Goal: Task Accomplishment & Management: Complete application form

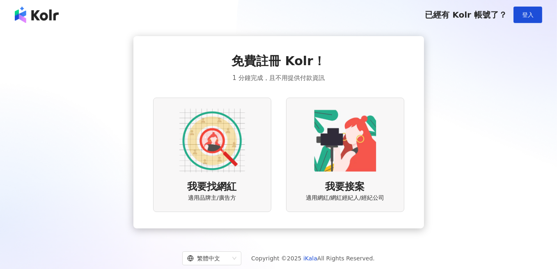
click at [210, 125] on img at bounding box center [212, 141] width 66 height 66
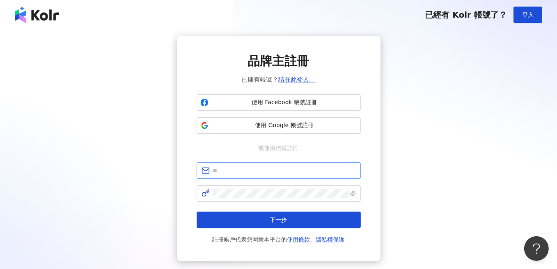
click at [250, 176] on span at bounding box center [279, 171] width 164 height 16
click at [251, 173] on input "text" at bounding box center [284, 170] width 143 height 9
type input "**********"
click at [356, 197] on span at bounding box center [279, 194] width 164 height 16
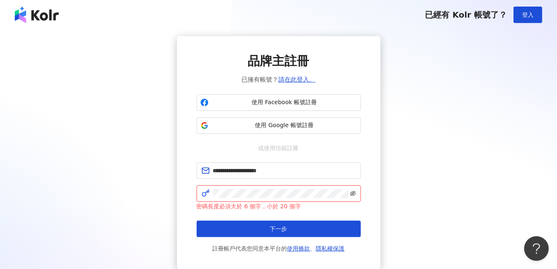
click at [354, 194] on icon "eye-invisible" at bounding box center [353, 194] width 6 height 6
click at [197, 221] on button "下一步" at bounding box center [279, 229] width 164 height 16
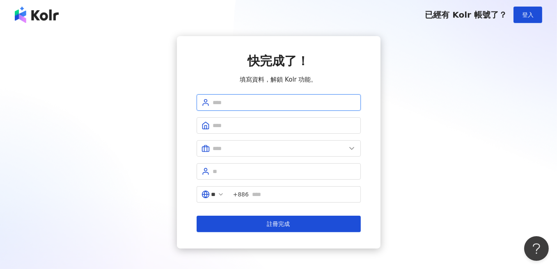
click at [255, 98] on input "text" at bounding box center [284, 102] width 143 height 9
type input "******"
click at [243, 126] on input "text" at bounding box center [284, 125] width 143 height 9
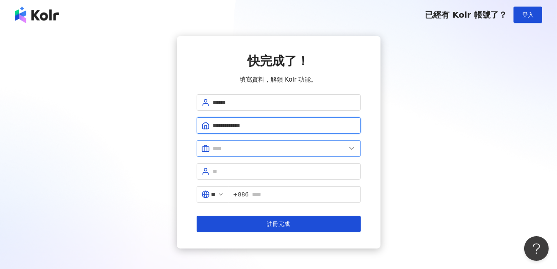
type input "**********"
click at [235, 144] on input "text" at bounding box center [279, 148] width 133 height 9
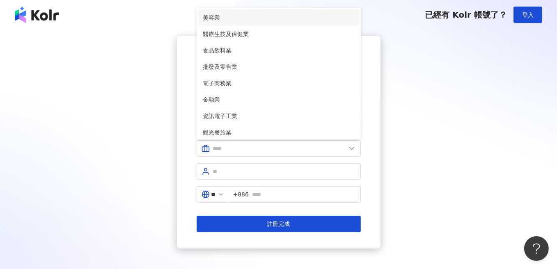
click at [219, 16] on span "美容業" at bounding box center [278, 17] width 151 height 9
type input "***"
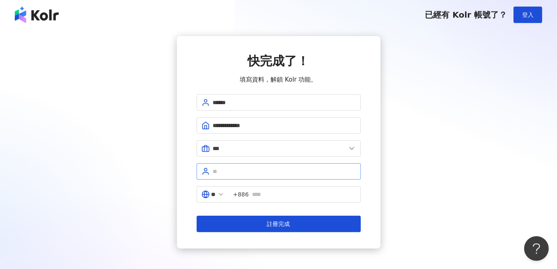
click at [248, 164] on span at bounding box center [279, 171] width 164 height 16
type input "****"
click at [286, 193] on input "text" at bounding box center [304, 194] width 104 height 9
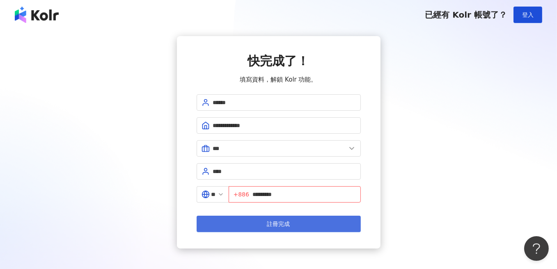
click at [300, 221] on button "註冊完成" at bounding box center [279, 224] width 164 height 16
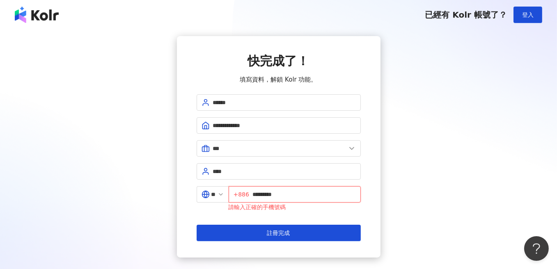
click at [259, 196] on input "*********" at bounding box center [304, 194] width 103 height 9
click at [258, 196] on input "*********" at bounding box center [304, 194] width 103 height 9
click at [257, 196] on input "*********" at bounding box center [304, 194] width 103 height 9
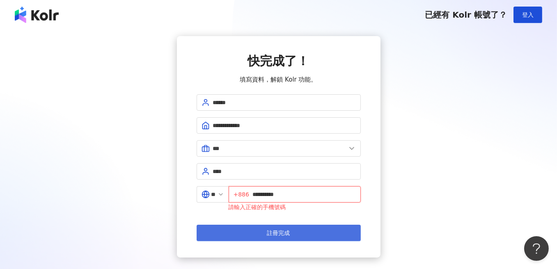
type input "**********"
click at [264, 226] on button "註冊完成" at bounding box center [279, 233] width 164 height 16
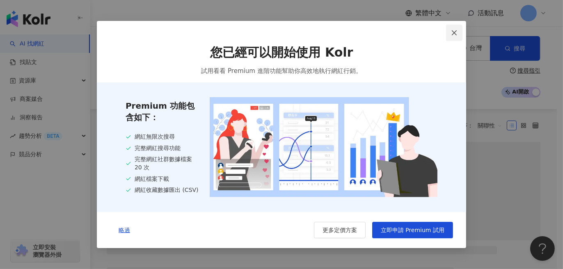
click at [454, 32] on icon "close" at bounding box center [454, 33] width 7 height 7
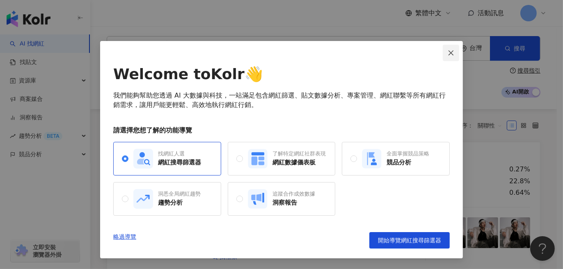
click at [452, 50] on icon "close" at bounding box center [451, 53] width 7 height 7
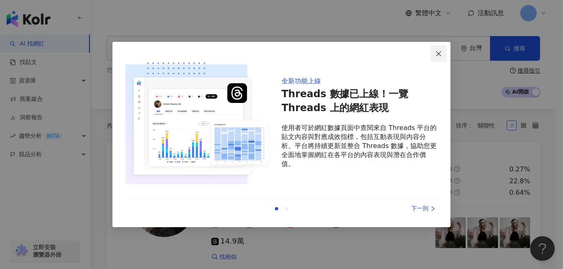
click at [440, 48] on button "Close" at bounding box center [439, 54] width 16 height 16
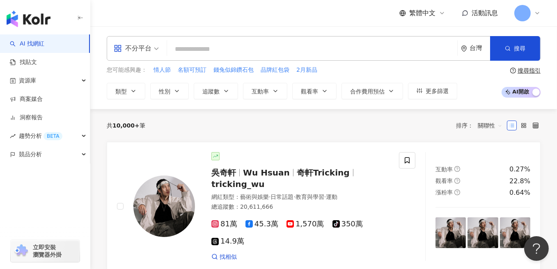
click at [195, 42] on input "search" at bounding box center [312, 49] width 284 height 16
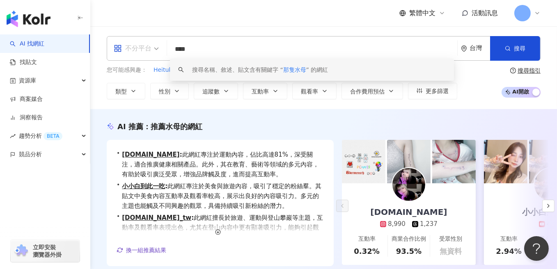
click at [155, 48] on span "不分平台" at bounding box center [136, 48] width 45 height 13
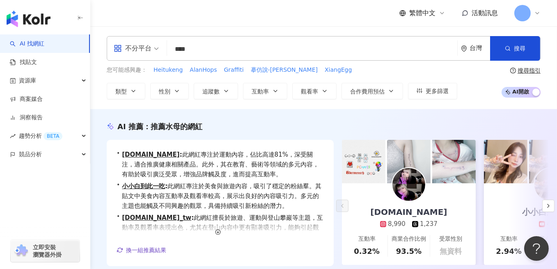
click at [211, 48] on input "****" at bounding box center [312, 49] width 284 height 16
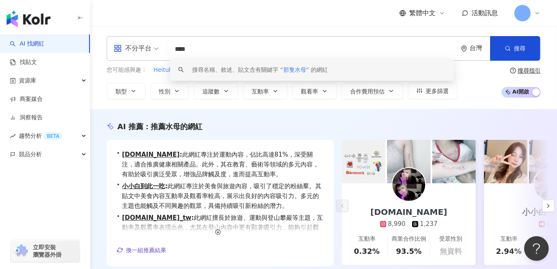
drag, startPoint x: 204, startPoint y: 51, endPoint x: 175, endPoint y: 53, distance: 29.2
click at [175, 53] on input "****" at bounding box center [312, 49] width 284 height 16
paste input "*********"
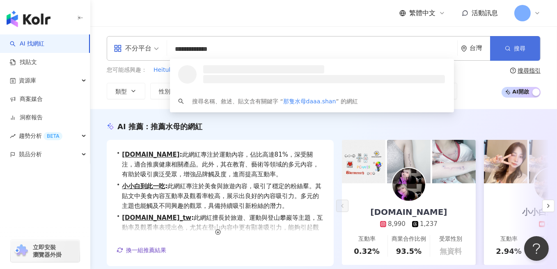
click at [528, 43] on button "搜尋" at bounding box center [515, 48] width 50 height 25
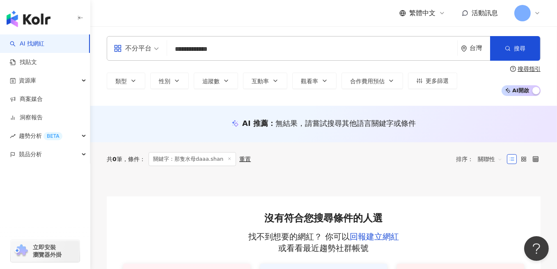
drag, startPoint x: 200, startPoint y: 50, endPoint x: 243, endPoint y: 51, distance: 42.7
click at [243, 51] on input "**********" at bounding box center [312, 49] width 284 height 16
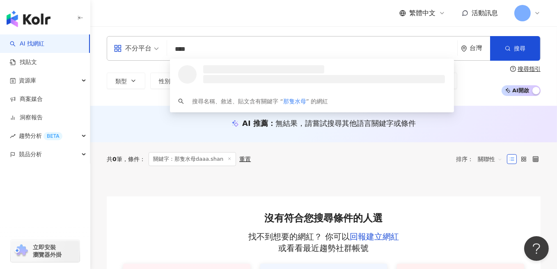
click at [146, 53] on div "不分平台" at bounding box center [133, 48] width 38 height 13
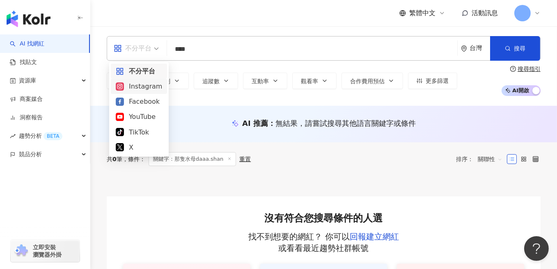
click at [145, 87] on div "Instagram" at bounding box center [139, 86] width 46 height 10
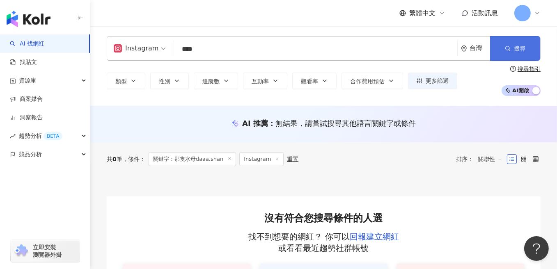
click at [504, 54] on button "搜尋" at bounding box center [515, 48] width 50 height 25
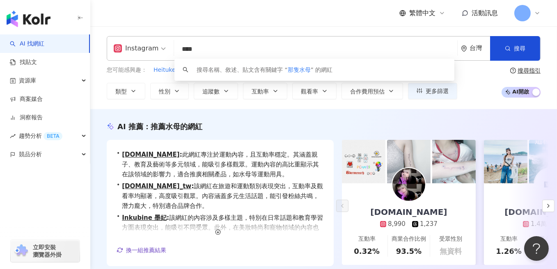
drag, startPoint x: 206, startPoint y: 53, endPoint x: 179, endPoint y: 55, distance: 26.8
click at [179, 55] on input "****" at bounding box center [315, 49] width 277 height 16
type input "**"
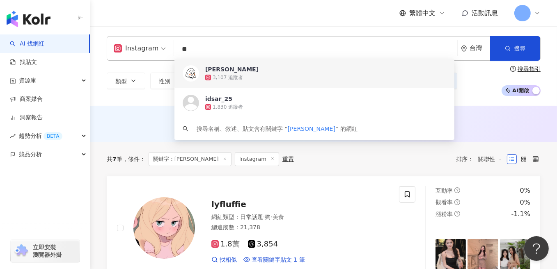
click at [223, 75] on div "3,107 追蹤者" at bounding box center [228, 77] width 30 height 7
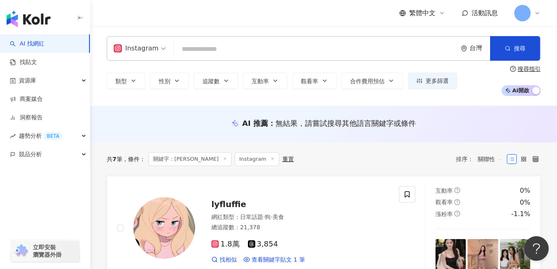
click at [188, 48] on input "search" at bounding box center [315, 49] width 277 height 16
paste input "*****"
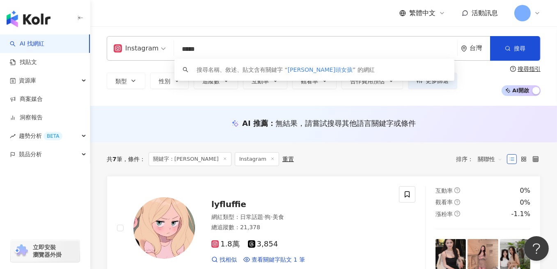
click at [164, 48] on div "Instagram" at bounding box center [139, 49] width 61 height 24
type input "*****"
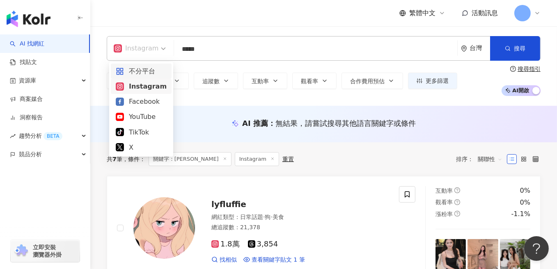
click at [153, 75] on div "不分平台" at bounding box center [141, 71] width 51 height 10
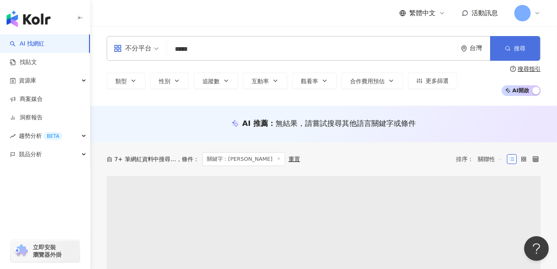
click at [501, 44] on button "搜尋" at bounding box center [515, 48] width 50 height 25
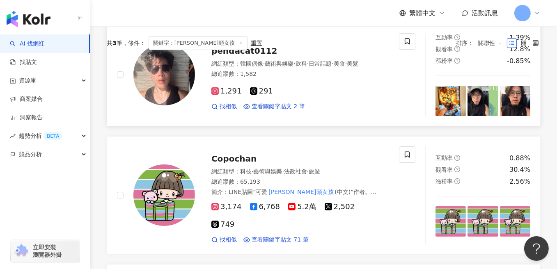
scroll to position [205, 0]
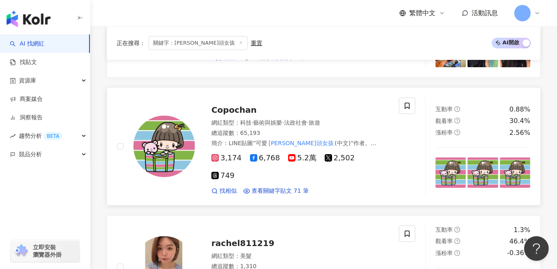
click at [175, 138] on img at bounding box center [164, 147] width 62 height 62
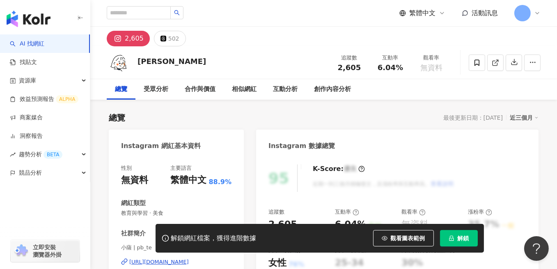
click at [456, 236] on button "解鎖" at bounding box center [459, 238] width 38 height 16
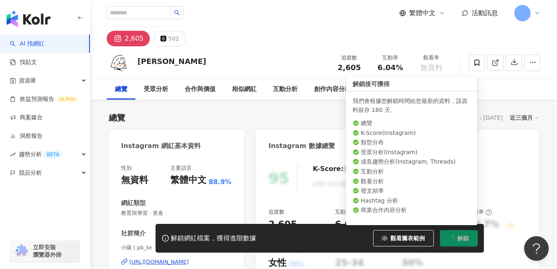
click at [457, 236] on button "解鎖" at bounding box center [459, 238] width 38 height 16
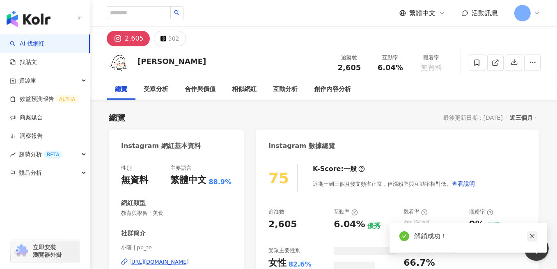
click at [533, 235] on icon "close" at bounding box center [533, 237] width 6 height 6
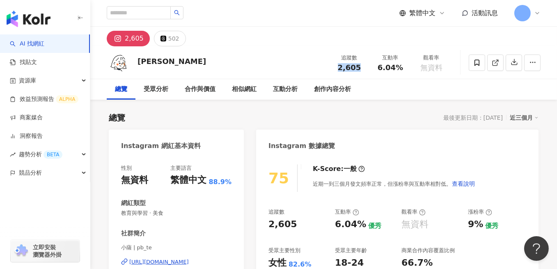
drag, startPoint x: 340, startPoint y: 67, endPoint x: 364, endPoint y: 67, distance: 24.6
click at [364, 67] on div "2,605" at bounding box center [349, 68] width 31 height 8
copy span "2,605"
drag, startPoint x: 380, startPoint y: 68, endPoint x: 406, endPoint y: 67, distance: 26.3
click at [406, 67] on div "6.04%" at bounding box center [390, 68] width 31 height 8
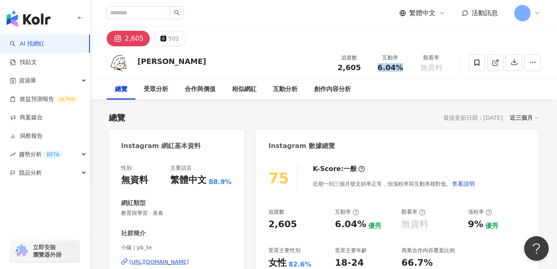
copy span "6.04%"
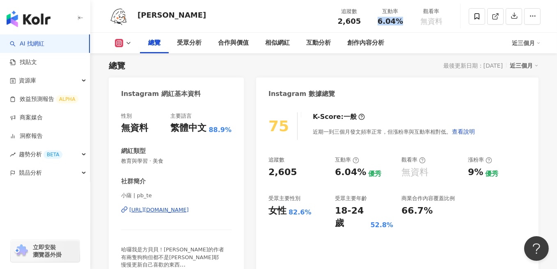
scroll to position [82, 0]
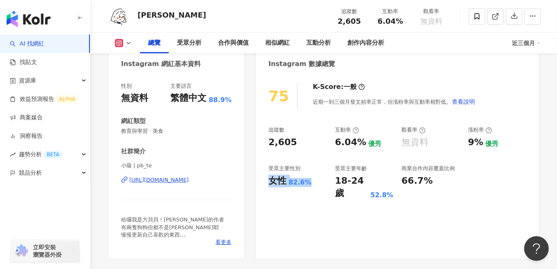
drag, startPoint x: 271, startPoint y: 180, endPoint x: 315, endPoint y: 181, distance: 44.8
click at [315, 181] on div "女性 82.6%" at bounding box center [298, 181] width 58 height 13
copy div "女性 82.6%"
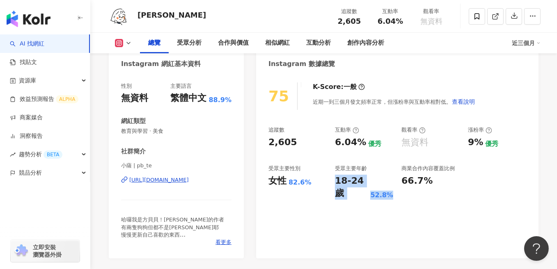
drag, startPoint x: 337, startPoint y: 183, endPoint x: 394, endPoint y: 182, distance: 57.1
click at [394, 182] on div "追蹤數 2,605 互動率 6.04% 優秀 觀看率 無資料 漲粉率 9% 優秀 受眾主要性別 女性 82.6% 受眾主要年齡 18-24 歲 52.8% 商…" at bounding box center [398, 162] width 258 height 73
copy div "18-24 歲 52.8%"
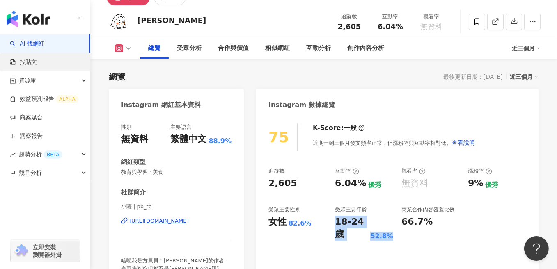
scroll to position [0, 0]
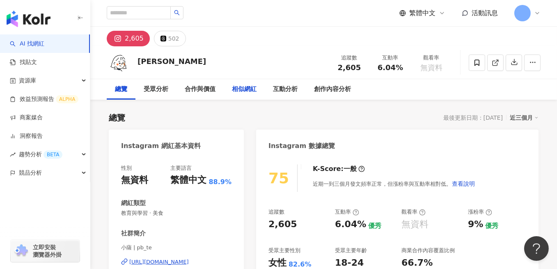
click at [242, 87] on div "相似網紅" at bounding box center [244, 90] width 25 height 10
click at [137, 16] on input "search" at bounding box center [139, 12] width 64 height 13
type input "****"
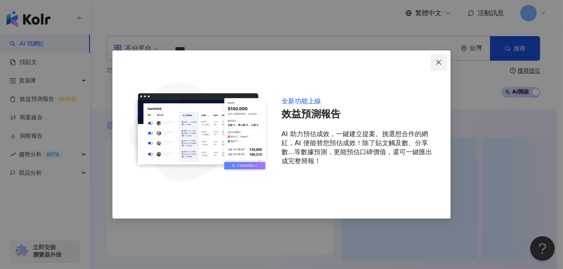
click at [439, 60] on icon "close" at bounding box center [439, 62] width 7 height 7
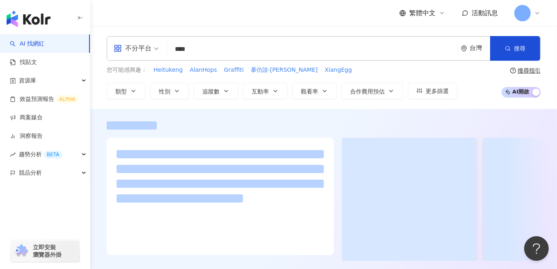
click at [207, 48] on input "****" at bounding box center [312, 49] width 284 height 16
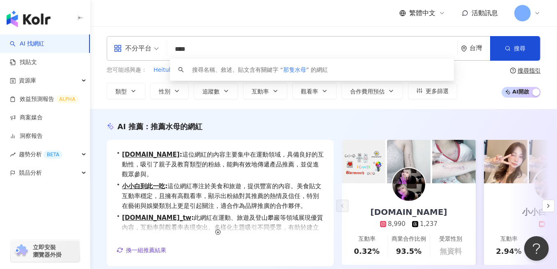
click at [189, 51] on input "****" at bounding box center [312, 49] width 284 height 16
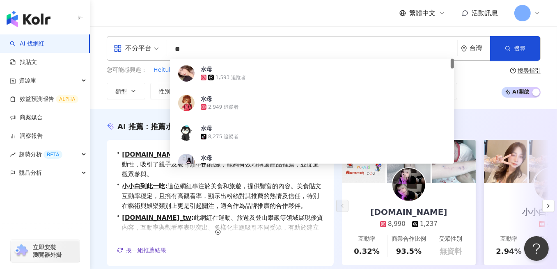
drag, startPoint x: 189, startPoint y: 47, endPoint x: 162, endPoint y: 48, distance: 26.7
click at [162, 48] on div "不分平台 ** 台灣 搜尋 61f8bf6d-6b67-4f58-98cb-bd0e121c5601 水母 1,593 追蹤者 水母 2,949 追蹤者 水母…" at bounding box center [324, 48] width 434 height 25
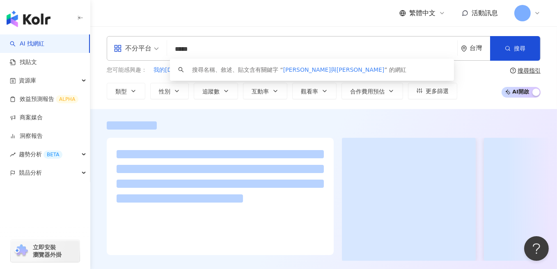
drag, startPoint x: 195, startPoint y: 46, endPoint x: 177, endPoint y: 45, distance: 18.9
click at [177, 45] on input "*****" at bounding box center [312, 49] width 284 height 16
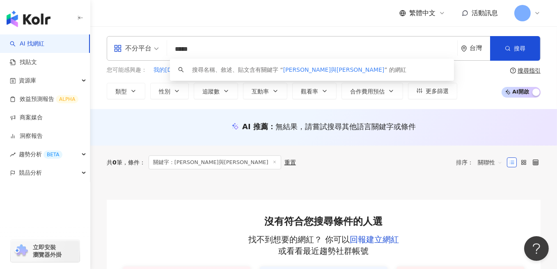
click at [208, 48] on input "*****" at bounding box center [312, 49] width 284 height 16
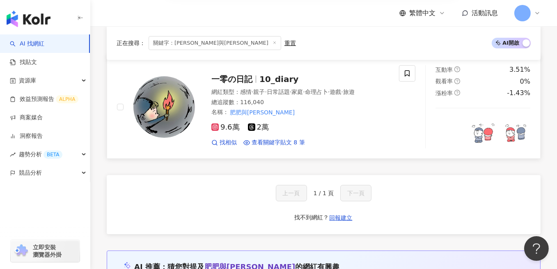
scroll to position [123, 0]
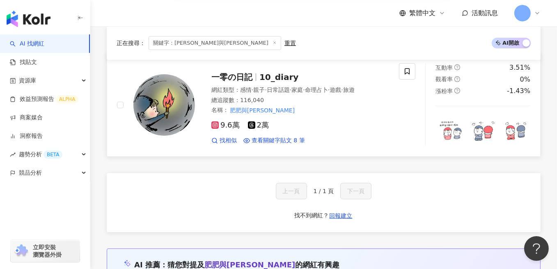
type input "*****"
click at [246, 72] on span "一零の日記" at bounding box center [231, 77] width 41 height 10
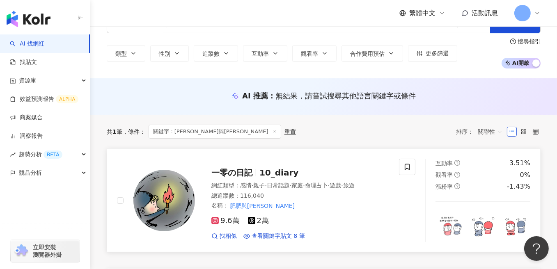
scroll to position [41, 0]
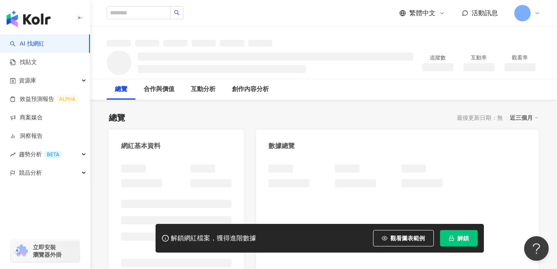
click at [452, 238] on icon "lock" at bounding box center [451, 238] width 5 height 5
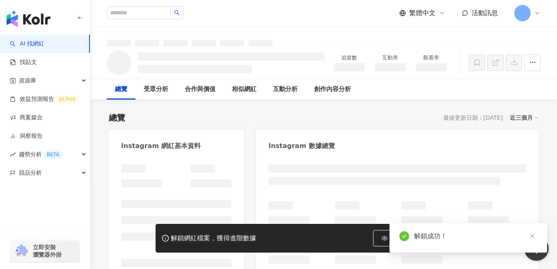
scroll to position [123, 0]
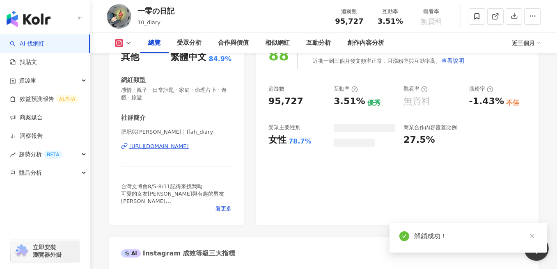
scroll to position [82, 0]
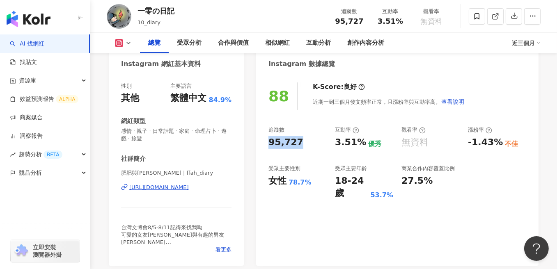
drag, startPoint x: 267, startPoint y: 141, endPoint x: 298, endPoint y: 140, distance: 30.4
click at [298, 140] on div "88 K-Score : 良好 近期一到三個月發文頻率正常，且漲粉率與互動率高。 查看說明 追蹤數 95,727 互動率 3.51% 優秀 觀看率 無資料 漲…" at bounding box center [397, 170] width 282 height 192
copy div "95,727"
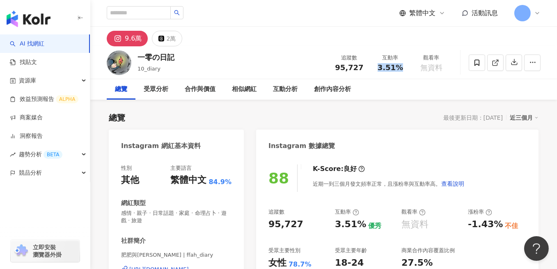
drag, startPoint x: 377, startPoint y: 68, endPoint x: 400, endPoint y: 68, distance: 23.0
click at [400, 68] on div "3.51%" at bounding box center [390, 68] width 31 height 8
copy span "3.51%"
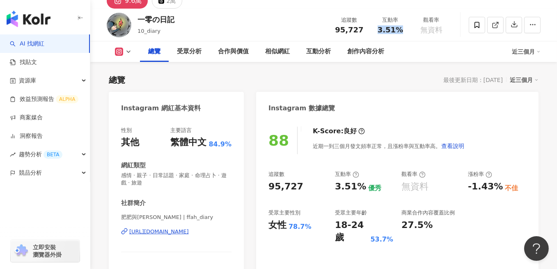
scroll to position [123, 0]
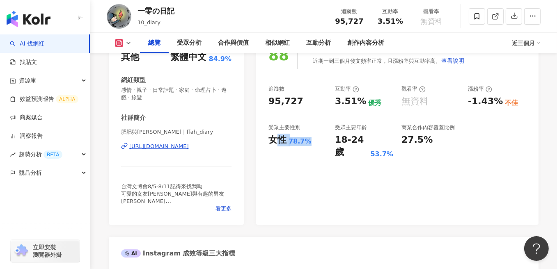
drag, startPoint x: 273, startPoint y: 142, endPoint x: 308, endPoint y: 141, distance: 34.9
click at [308, 141] on div "女性 78.7%" at bounding box center [298, 140] width 58 height 13
click at [308, 141] on div "78.7%" at bounding box center [300, 141] width 23 height 9
drag, startPoint x: 310, startPoint y: 142, endPoint x: 261, endPoint y: 142, distance: 49.3
click at [261, 142] on div "88 K-Score : 良好 近期一到三個月發文頻率正常，且漲粉率與互動率高。 查看說明 追蹤數 95,727 互動率 3.51% 優秀 觀看率 無資料 漲…" at bounding box center [397, 129] width 282 height 192
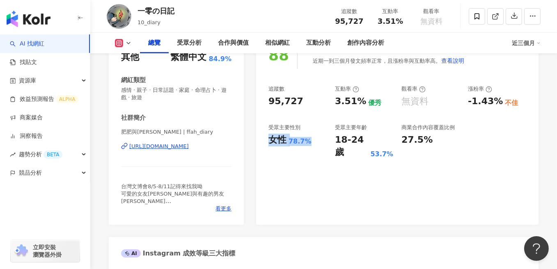
copy div "女性 78.7%"
drag, startPoint x: 335, startPoint y: 143, endPoint x: 390, endPoint y: 144, distance: 54.6
click at [390, 144] on div "18-24 歲 53.7%" at bounding box center [364, 146] width 58 height 25
copy div "18-24 歲 53.7%"
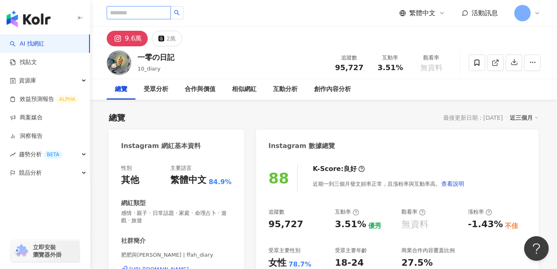
click at [139, 14] on input "search" at bounding box center [139, 12] width 64 height 13
type input "****"
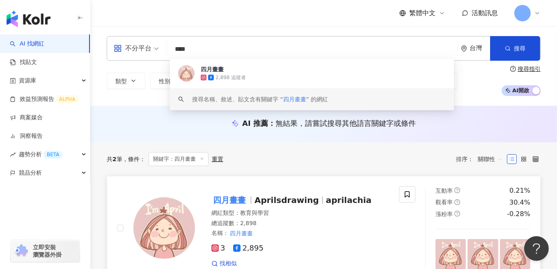
click at [279, 199] on span "Aprilsdrawing" at bounding box center [287, 200] width 64 height 10
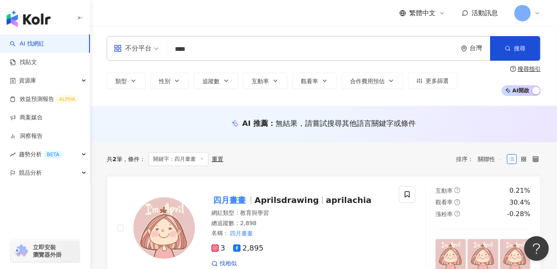
click at [202, 51] on input "****" at bounding box center [312, 49] width 284 height 16
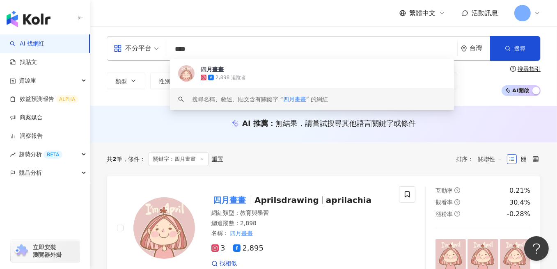
drag, startPoint x: 193, startPoint y: 45, endPoint x: 131, endPoint y: 36, distance: 62.7
click at [131, 36] on div "不分平台 **** 台灣 搜尋 d3bcc77e-bb34-44c9-b53c-f5c4c6fbfac4 keyword 四月畫畫 2,898 追蹤者 搜尋名…" at bounding box center [324, 48] width 434 height 25
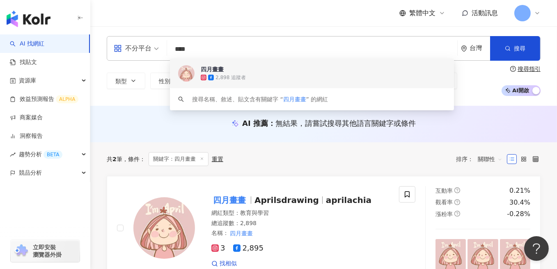
drag, startPoint x: 211, startPoint y: 55, endPoint x: 207, endPoint y: 53, distance: 5.4
click at [204, 55] on div "不分平台 **** 台灣 搜尋 d3bcc77e-bb34-44c9-b53c-f5c4c6fbfac4 keyword 四月畫畫 2,898 追蹤者 搜尋名…" at bounding box center [324, 48] width 434 height 25
drag, startPoint x: 211, startPoint y: 49, endPoint x: 170, endPoint y: 47, distance: 41.1
click at [170, 47] on div "不分平台 **** 台灣 搜尋 d3bcc77e-bb34-44c9-b53c-f5c4c6fbfac4 keyword 四月畫畫 2,898 追蹤者 搜尋名…" at bounding box center [324, 48] width 434 height 25
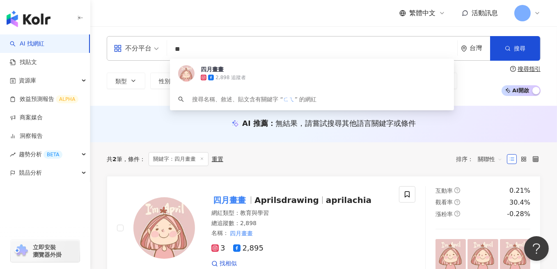
type input "*"
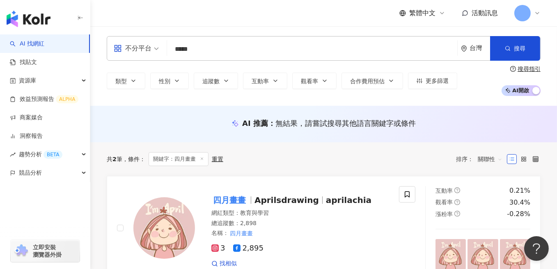
type input "*****"
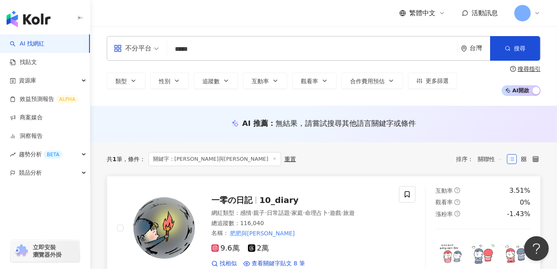
click at [236, 199] on span "一零の日記" at bounding box center [231, 200] width 41 height 10
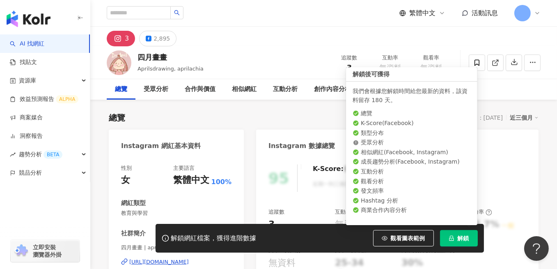
click at [461, 238] on span "解鎖" at bounding box center [463, 238] width 11 height 7
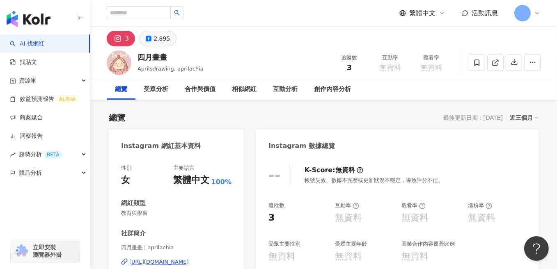
click at [162, 34] on div "2,895" at bounding box center [162, 38] width 16 height 11
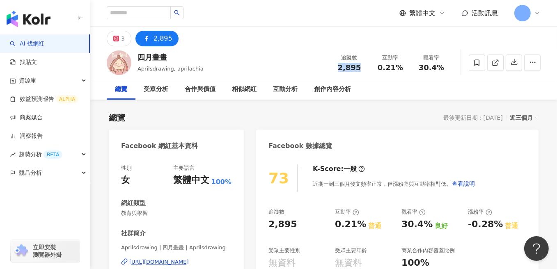
drag, startPoint x: 337, startPoint y: 72, endPoint x: 358, endPoint y: 70, distance: 21.0
click at [358, 70] on div "追蹤數 2,895 互動率 0.21% 觀看率 30.4%" at bounding box center [390, 63] width 123 height 24
copy span "2,895"
drag, startPoint x: 378, startPoint y: 68, endPoint x: 411, endPoint y: 70, distance: 33.8
click at [411, 70] on div "追蹤數 2,895 互動率 0.21% 觀看率 30.4%" at bounding box center [390, 63] width 123 height 24
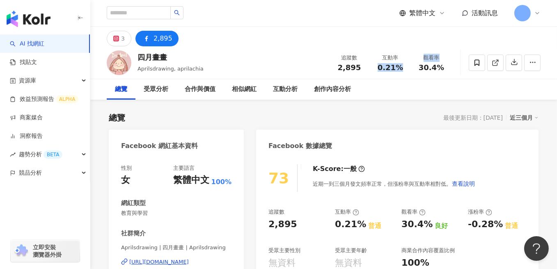
copy div "0.21% 觀看率"
drag, startPoint x: 398, startPoint y: 63, endPoint x: 403, endPoint y: 71, distance: 9.6
click at [398, 64] on span "0.21%" at bounding box center [390, 68] width 25 height 8
click at [404, 68] on div "0.21%" at bounding box center [390, 68] width 31 height 8
drag, startPoint x: 403, startPoint y: 67, endPoint x: 380, endPoint y: 67, distance: 23.4
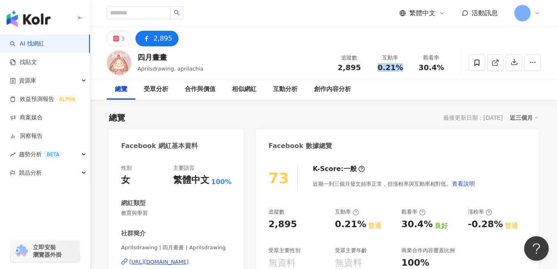
click at [380, 67] on div "0.21%" at bounding box center [390, 68] width 31 height 8
copy span "0.21%"
click at [113, 38] on button "3" at bounding box center [119, 39] width 25 height 16
click at [141, 37] on button "2,895" at bounding box center [156, 39] width 43 height 16
click at [146, 37] on rect at bounding box center [146, 38] width 7 height 7
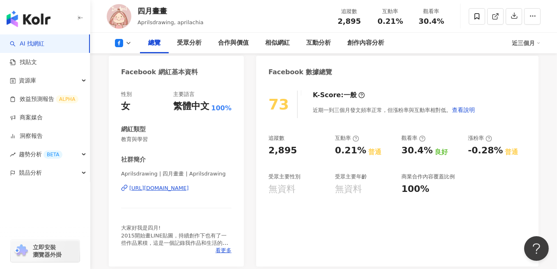
scroll to position [82, 0]
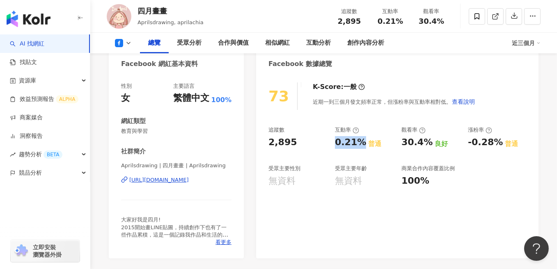
drag, startPoint x: 335, startPoint y: 144, endPoint x: 363, endPoint y: 146, distance: 28.0
click at [363, 146] on div "0.21% 普通" at bounding box center [364, 142] width 58 height 13
copy div "0.21%"
click at [305, 179] on div "無資料" at bounding box center [298, 181] width 58 height 13
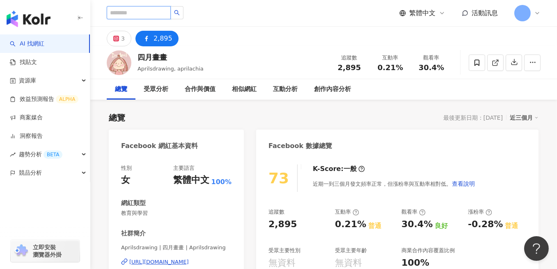
click at [145, 11] on input "search" at bounding box center [139, 12] width 64 height 13
type input "**"
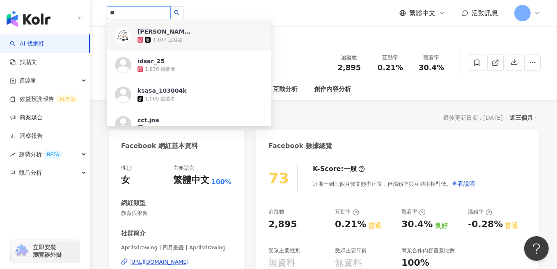
click at [138, 36] on div "3,107 追蹤者" at bounding box center [200, 40] width 125 height 8
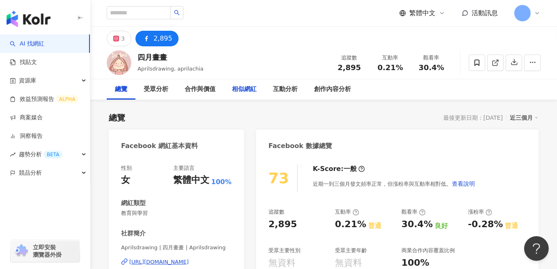
click at [248, 91] on div "相似網紅" at bounding box center [244, 90] width 25 height 10
click at [135, 8] on input "search" at bounding box center [139, 12] width 64 height 13
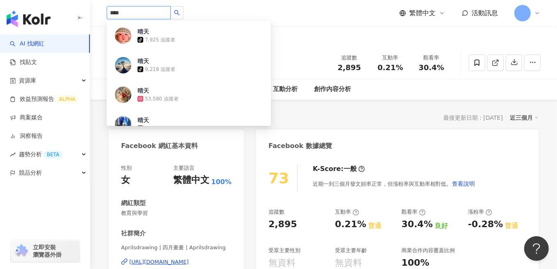
type input "****"
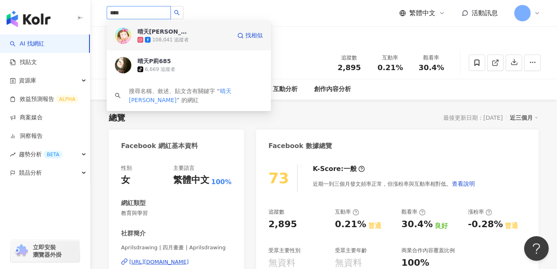
click at [184, 41] on div "108,041 追蹤者" at bounding box center [170, 40] width 37 height 7
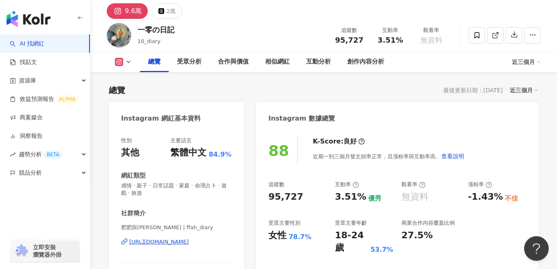
scroll to position [41, 0]
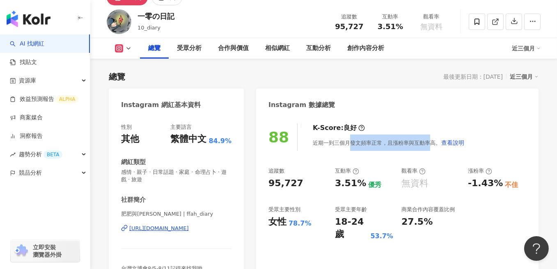
drag, startPoint x: 347, startPoint y: 143, endPoint x: 428, endPoint y: 144, distance: 80.9
click at [428, 144] on div "近期一到三個月發文頻率正常，且漲粉率與互動率高。 查看說明" at bounding box center [389, 143] width 152 height 16
copy div "發文頻率正常，且漲粉率與互動率"
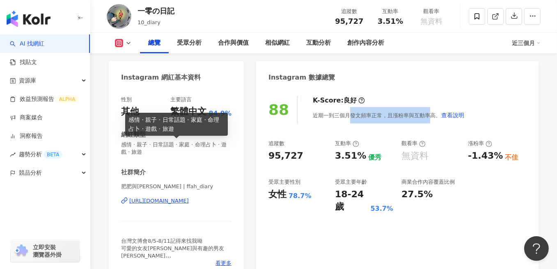
scroll to position [82, 0]
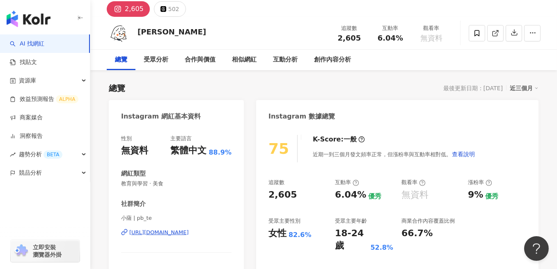
scroll to position [41, 0]
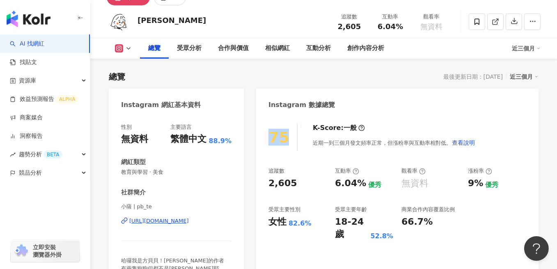
drag, startPoint x: 283, startPoint y: 138, endPoint x: 262, endPoint y: 136, distance: 21.8
click at [262, 136] on div "75 K-Score : 一般 近期一到三個月發文頻率正常，但漲粉率與互動率相對低。 查看說明 追蹤數 2,605 互動率 6.04% 優秀 觀看率 無資料 …" at bounding box center [397, 207] width 282 height 184
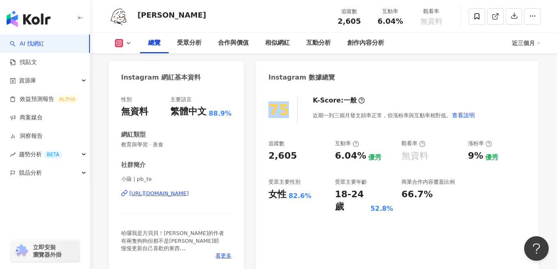
scroll to position [82, 0]
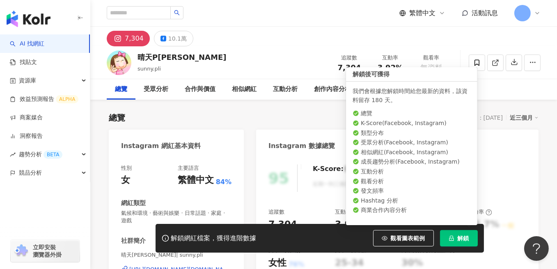
click at [461, 242] on span "解鎖" at bounding box center [463, 238] width 11 height 7
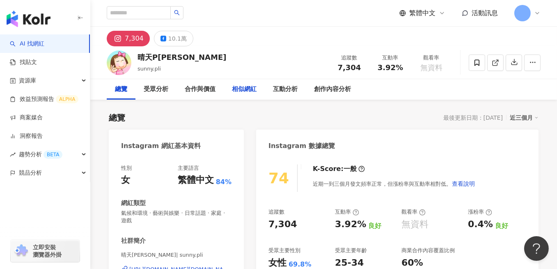
click at [249, 94] on div "相似網紅" at bounding box center [244, 90] width 25 height 10
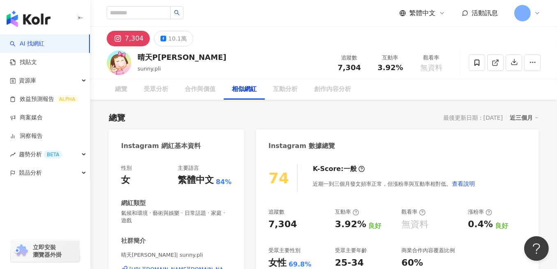
scroll to position [1306, 0]
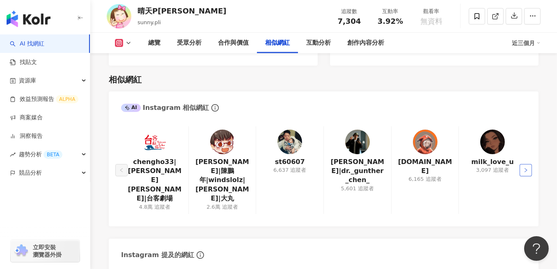
click at [524, 168] on icon "right" at bounding box center [525, 170] width 5 height 5
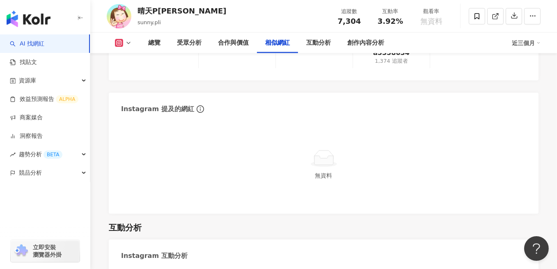
scroll to position [1348, 0]
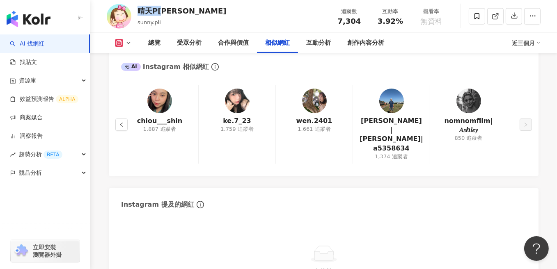
drag, startPoint x: 153, startPoint y: 11, endPoint x: 155, endPoint y: 8, distance: 4.2
click at [140, 14] on div "晴天P莉 sunny.pli 追蹤數 7,304 互動率 3.92% 觀看率 無資料" at bounding box center [323, 16] width 467 height 32
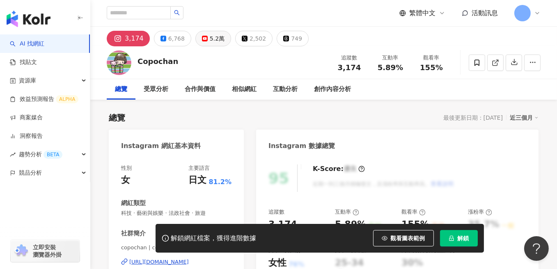
click at [211, 39] on div "5.2萬" at bounding box center [217, 38] width 15 height 11
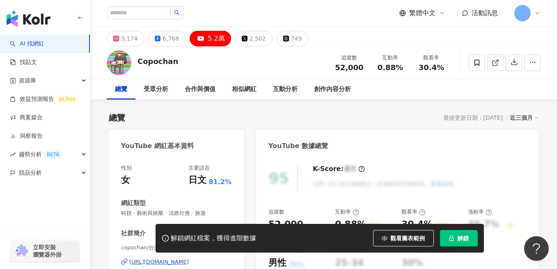
drag, startPoint x: 338, startPoint y: 67, endPoint x: 380, endPoint y: 2, distance: 77.3
click at [363, 67] on div "52,000" at bounding box center [349, 68] width 31 height 8
click at [168, 39] on div "6,768" at bounding box center [171, 38] width 16 height 11
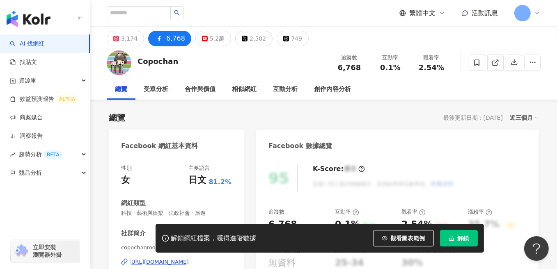
click at [402, 67] on div "0.1%" at bounding box center [390, 68] width 31 height 8
copy span "0.1%"
click at [128, 41] on div "3,174" at bounding box center [129, 38] width 16 height 11
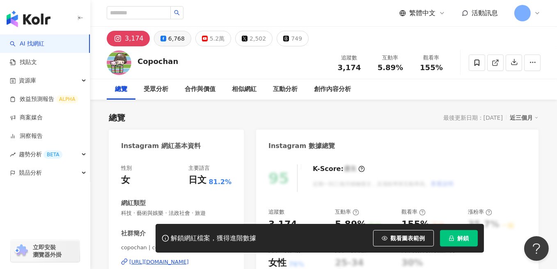
click at [161, 38] on rect at bounding box center [163, 39] width 4 height 4
click at [164, 36] on button "6,768" at bounding box center [172, 39] width 37 height 16
click at [181, 37] on button "6,768" at bounding box center [172, 39] width 37 height 16
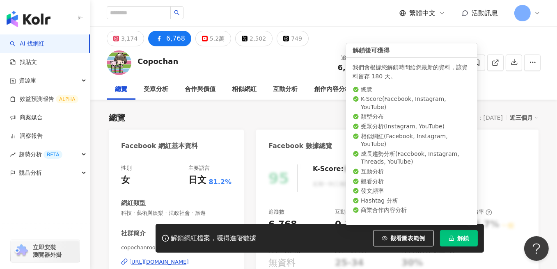
click at [467, 243] on button "解鎖" at bounding box center [459, 238] width 38 height 16
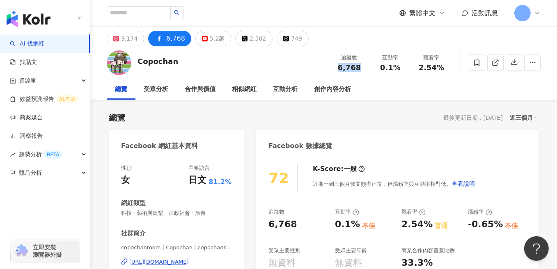
click at [362, 67] on div "6,768" at bounding box center [349, 68] width 31 height 8
drag, startPoint x: 380, startPoint y: 64, endPoint x: 413, endPoint y: 67, distance: 32.9
click at [413, 67] on div "追蹤數 6,768 互動率 0.1% 觀看率 2.54%" at bounding box center [390, 63] width 123 height 24
click at [403, 68] on div "0.1%" at bounding box center [390, 68] width 31 height 8
drag, startPoint x: 403, startPoint y: 66, endPoint x: 382, endPoint y: 68, distance: 21.0
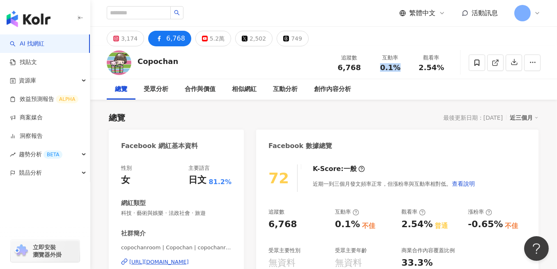
click at [382, 68] on div "0.1%" at bounding box center [390, 68] width 31 height 8
copy span "0.1%"
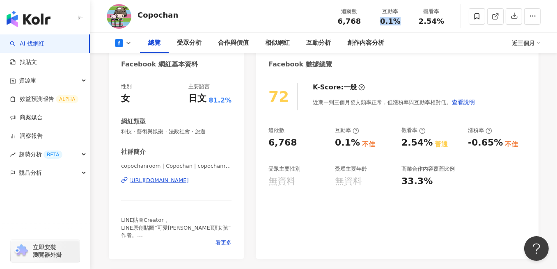
scroll to position [82, 0]
drag, startPoint x: 278, startPoint y: 96, endPoint x: 292, endPoint y: 96, distance: 14.4
click at [292, 96] on div "72" at bounding box center [283, 97] width 29 height 28
copy div "72"
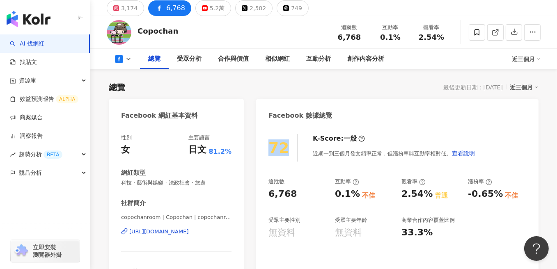
scroll to position [0, 0]
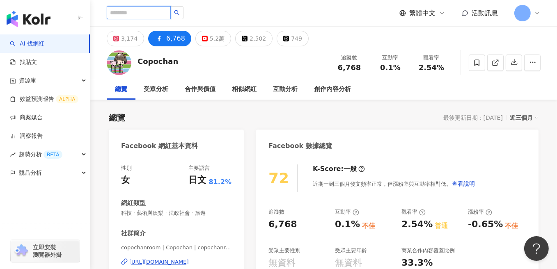
click at [129, 13] on input "search" at bounding box center [139, 12] width 64 height 13
paste input "***"
type input "***"
click at [184, 10] on button "button" at bounding box center [176, 12] width 13 height 13
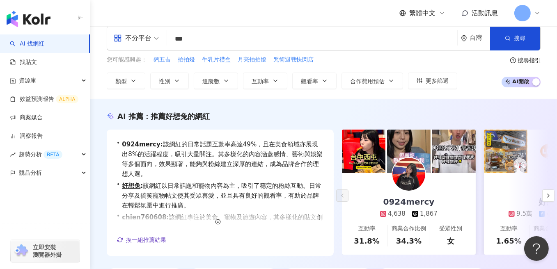
scroll to position [41, 0]
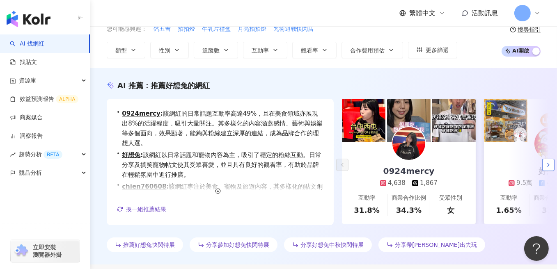
click at [546, 161] on button "button" at bounding box center [548, 165] width 12 height 12
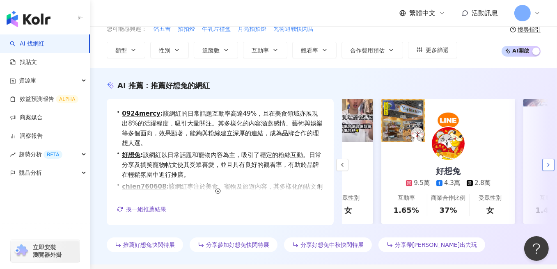
scroll to position [0, 142]
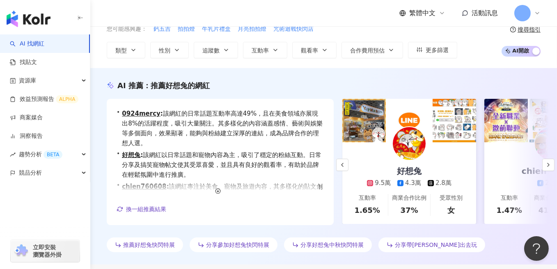
click at [413, 141] on img at bounding box center [409, 143] width 33 height 33
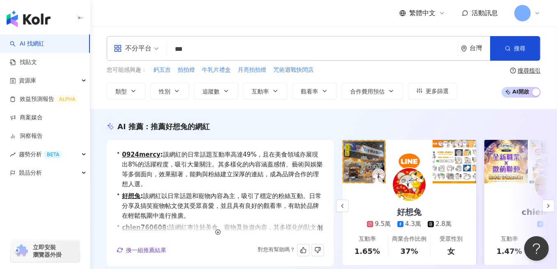
scroll to position [0, 0]
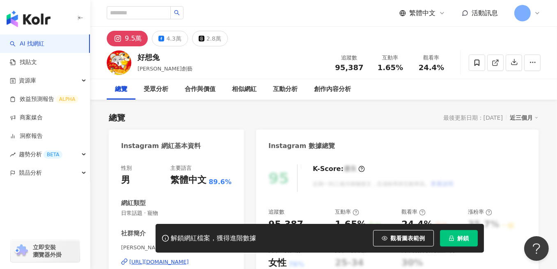
click at [270, 53] on div "好想[PERSON_NAME]創藝 追蹤數 95,387 互動率 1.65% 觀看率 24.4%" at bounding box center [323, 62] width 467 height 32
click at [263, 68] on div "好想[PERSON_NAME]創藝 追蹤數 95,387 互動率 1.65% 觀看率 24.4%" at bounding box center [323, 62] width 467 height 32
click at [459, 237] on span "解鎖" at bounding box center [463, 238] width 11 height 7
drag, startPoint x: 338, startPoint y: 68, endPoint x: 368, endPoint y: 69, distance: 30.8
click at [368, 69] on div "追蹤數 95,387" at bounding box center [349, 63] width 41 height 18
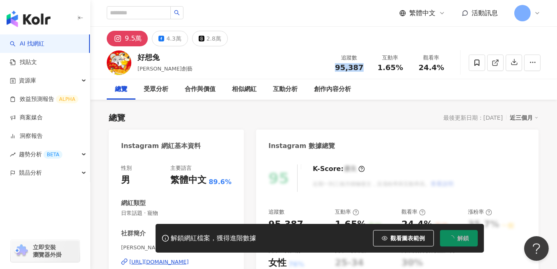
copy span "95,387"
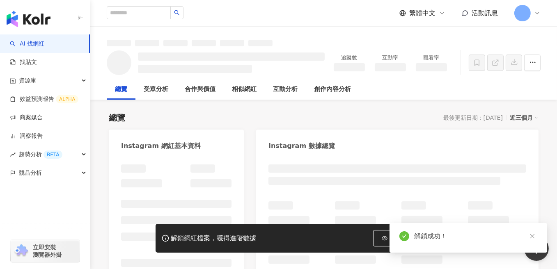
click at [404, 70] on h3 at bounding box center [390, 67] width 31 height 8
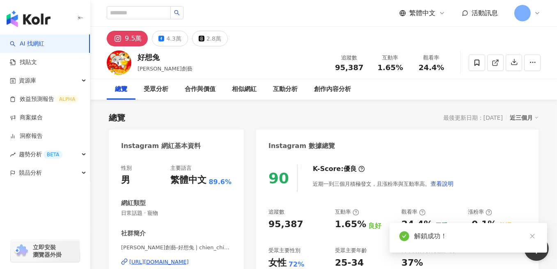
drag, startPoint x: 379, startPoint y: 69, endPoint x: 400, endPoint y: 69, distance: 21.4
click at [400, 69] on span "1.65%" at bounding box center [390, 68] width 25 height 8
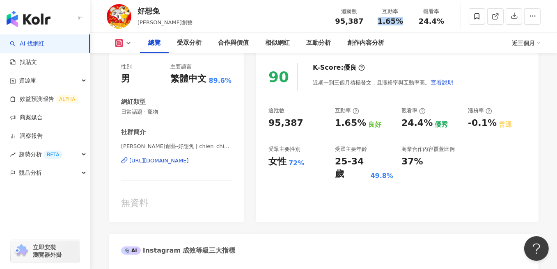
scroll to position [123, 0]
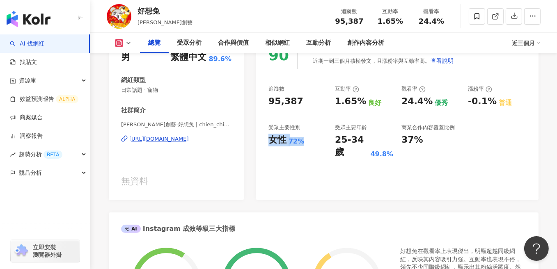
drag, startPoint x: 269, startPoint y: 140, endPoint x: 302, endPoint y: 139, distance: 32.8
click at [302, 139] on div "女性 72%" at bounding box center [298, 140] width 58 height 13
drag, startPoint x: 337, startPoint y: 141, endPoint x: 393, endPoint y: 139, distance: 56.3
click at [393, 139] on div "25-34 歲 49.8%" at bounding box center [364, 146] width 58 height 25
copy div "25-34 歲 49.8%"
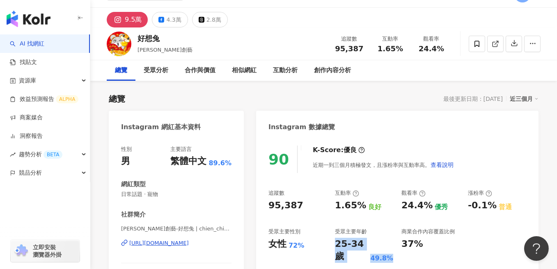
scroll to position [0, 0]
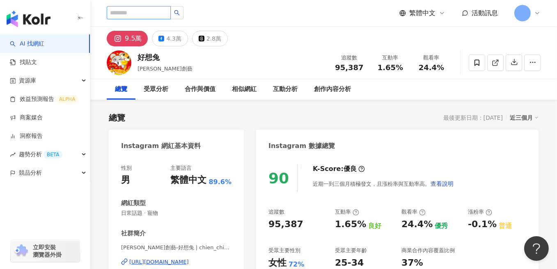
click at [158, 13] on input "search" at bounding box center [139, 12] width 64 height 13
paste input "**********"
type input "**********"
click at [184, 9] on button "button" at bounding box center [176, 12] width 13 height 13
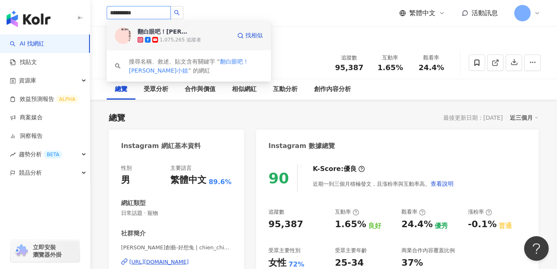
click at [192, 30] on div "翻白眼吧！溫蒂妮小姐。 1,075,265 追蹤者" at bounding box center [185, 36] width 94 height 16
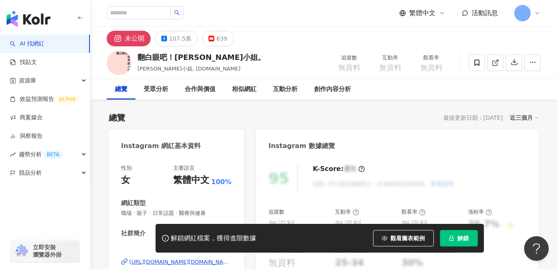
click at [460, 244] on button "解鎖" at bounding box center [459, 238] width 38 height 16
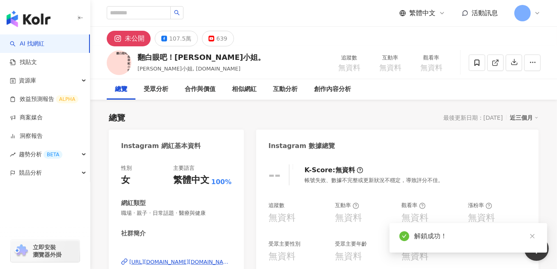
click at [184, 46] on div "翻白眼吧！溫蒂妮小姐。 溫蒂妮小姐, missundine.tw 追蹤數 無資料 互動率 無資料 觀看率 無資料" at bounding box center [323, 62] width 467 height 32
click at [181, 37] on div "107.5萬" at bounding box center [180, 38] width 22 height 11
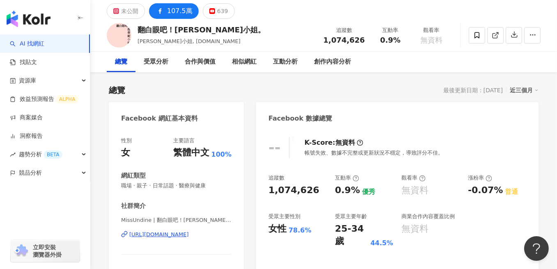
scroll to position [41, 0]
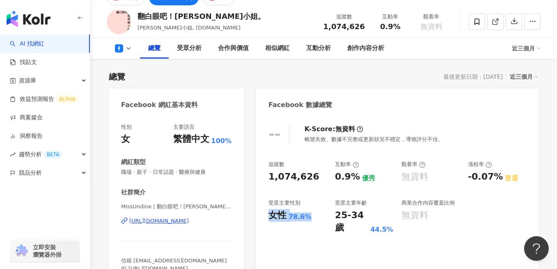
drag, startPoint x: 269, startPoint y: 219, endPoint x: 311, endPoint y: 221, distance: 41.9
click at [311, 221] on div "女性 78.6%" at bounding box center [298, 215] width 58 height 13
drag, startPoint x: 337, startPoint y: 216, endPoint x: 392, endPoint y: 215, distance: 55.4
click at [392, 215] on div "25-34 歲 44.5%" at bounding box center [364, 221] width 58 height 25
copy div "25-34 歲 44.5%"
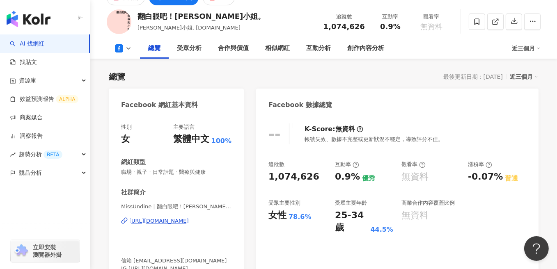
click at [436, 120] on div "-- K-Score : 無資料 帳號失效、數據不完整或更新狀況不穩定，導致評分不佳。 追蹤數 1,074,626 互動率 0.9% 優秀 觀看率 無資料 漲…" at bounding box center [397, 207] width 282 height 184
drag, startPoint x: 378, startPoint y: 24, endPoint x: 411, endPoint y: 26, distance: 32.9
click at [411, 26] on div "互動率 0.9%" at bounding box center [390, 22] width 41 height 18
copy span "0.9%"
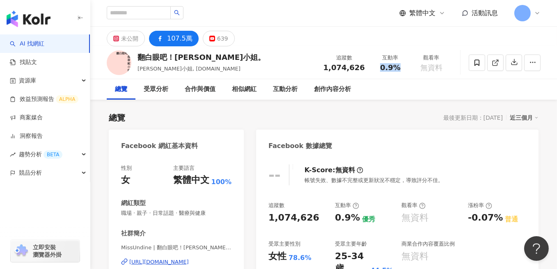
scroll to position [0, 0]
click at [138, 14] on input "search" at bounding box center [139, 12] width 64 height 13
type input "****"
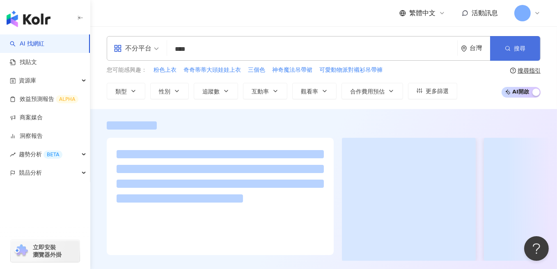
click at [508, 48] on icon "button" at bounding box center [508, 49] width 6 height 6
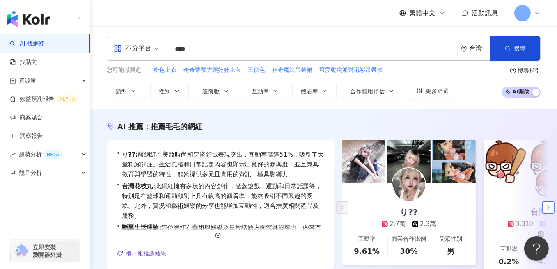
click at [548, 208] on icon "button" at bounding box center [548, 207] width 7 height 7
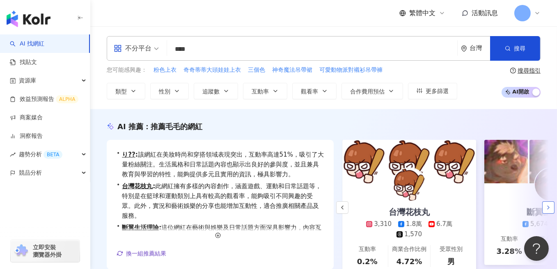
click at [548, 208] on icon "button" at bounding box center [548, 207] width 7 height 7
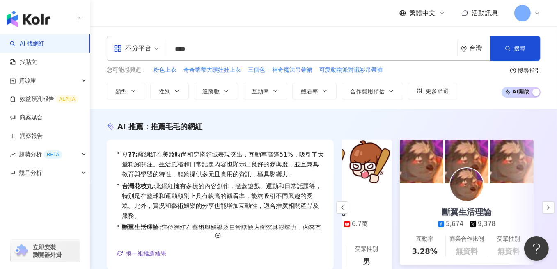
scroll to position [0, 235]
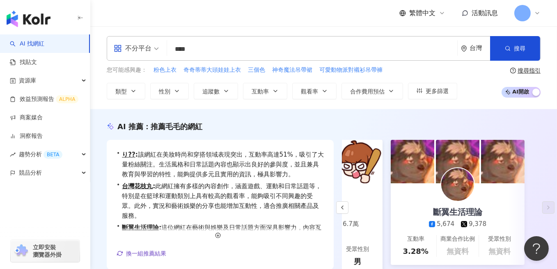
drag, startPoint x: 177, startPoint y: 48, endPoint x: 170, endPoint y: 47, distance: 7.1
click at [170, 47] on input "****" at bounding box center [312, 49] width 284 height 16
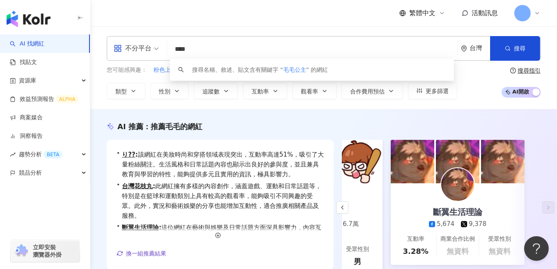
paste input "*"
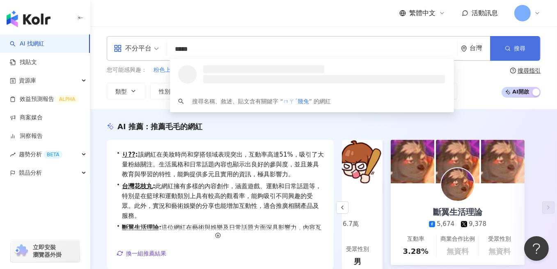
type input "*****"
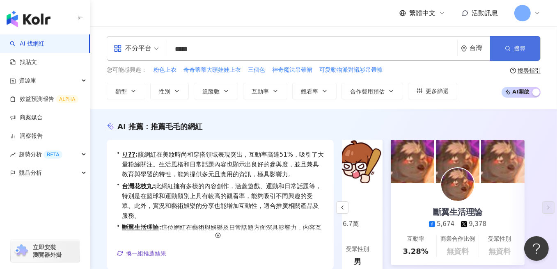
click at [526, 43] on button "搜尋" at bounding box center [515, 48] width 50 height 25
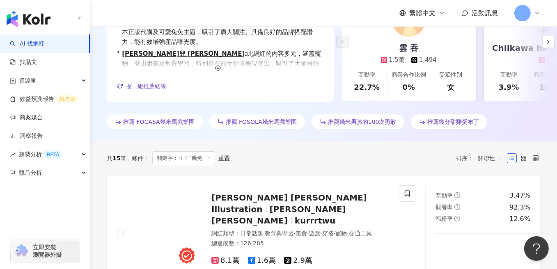
scroll to position [370, 0]
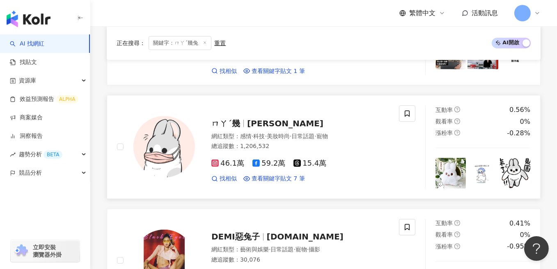
click at [175, 140] on img at bounding box center [164, 147] width 62 height 62
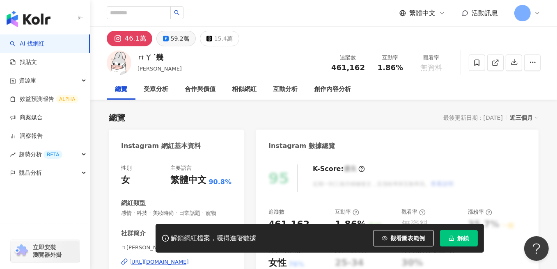
click at [164, 34] on button "59.2萬" at bounding box center [175, 39] width 39 height 16
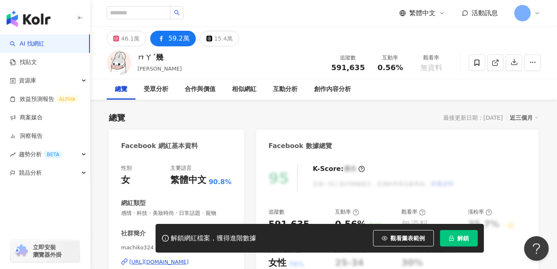
click at [455, 235] on button "解鎖" at bounding box center [459, 238] width 38 height 16
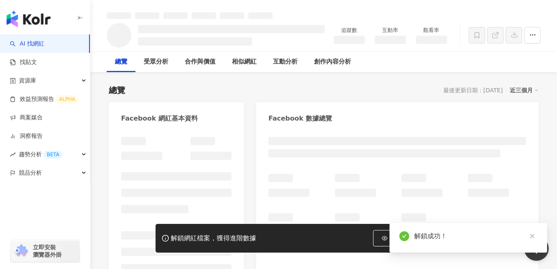
scroll to position [41, 0]
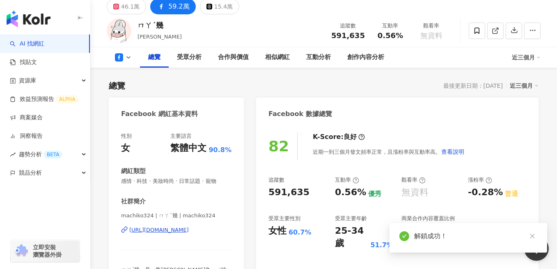
scroll to position [73, 0]
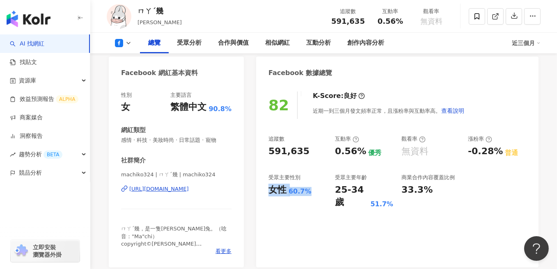
drag, startPoint x: 272, startPoint y: 189, endPoint x: 317, endPoint y: 192, distance: 44.4
click at [317, 192] on div "女性 60.7%" at bounding box center [298, 190] width 58 height 13
drag, startPoint x: 340, startPoint y: 190, endPoint x: 393, endPoint y: 191, distance: 53.0
click at [393, 191] on div "追蹤數 591,635 互動率 0.56% 優秀 觀看率 無資料 漲粉率 -0.28% 普通 受眾主要性別 女性 60.7% 受眾主要年齡 25-34 歲 5…" at bounding box center [398, 171] width 258 height 73
copy div "25-34 歲 51.7%"
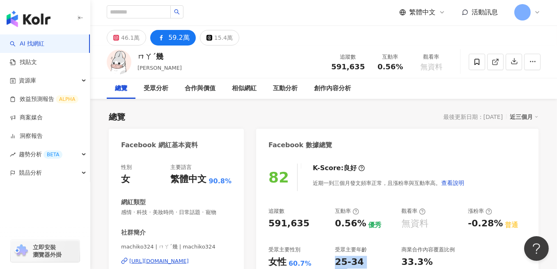
scroll to position [0, 0]
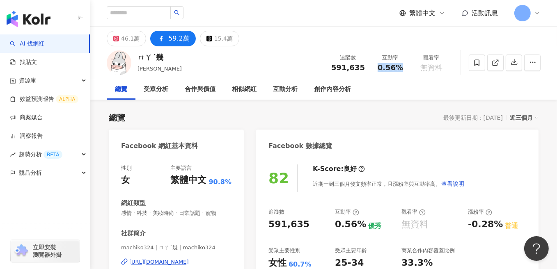
drag, startPoint x: 378, startPoint y: 63, endPoint x: 404, endPoint y: 66, distance: 26.4
click at [404, 66] on div "0.56%" at bounding box center [390, 68] width 31 height 8
copy span "0.56%"
